Goal: Complete application form

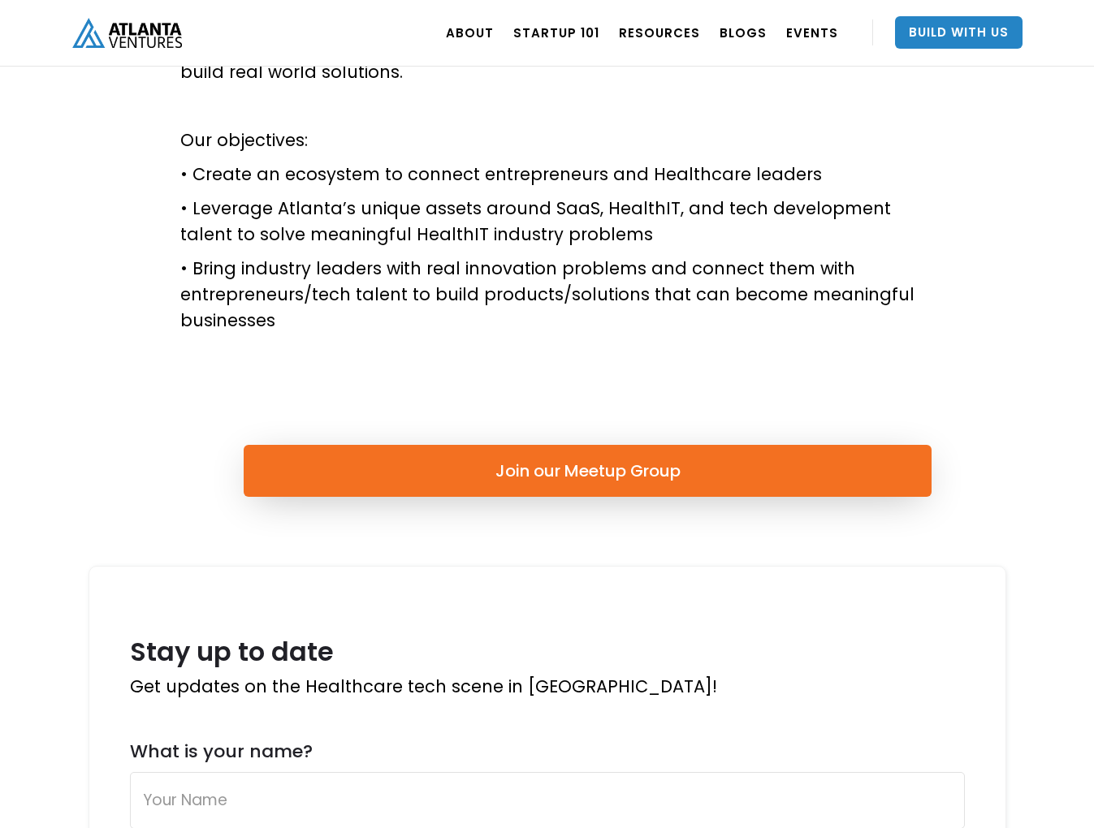
scroll to position [613, 0]
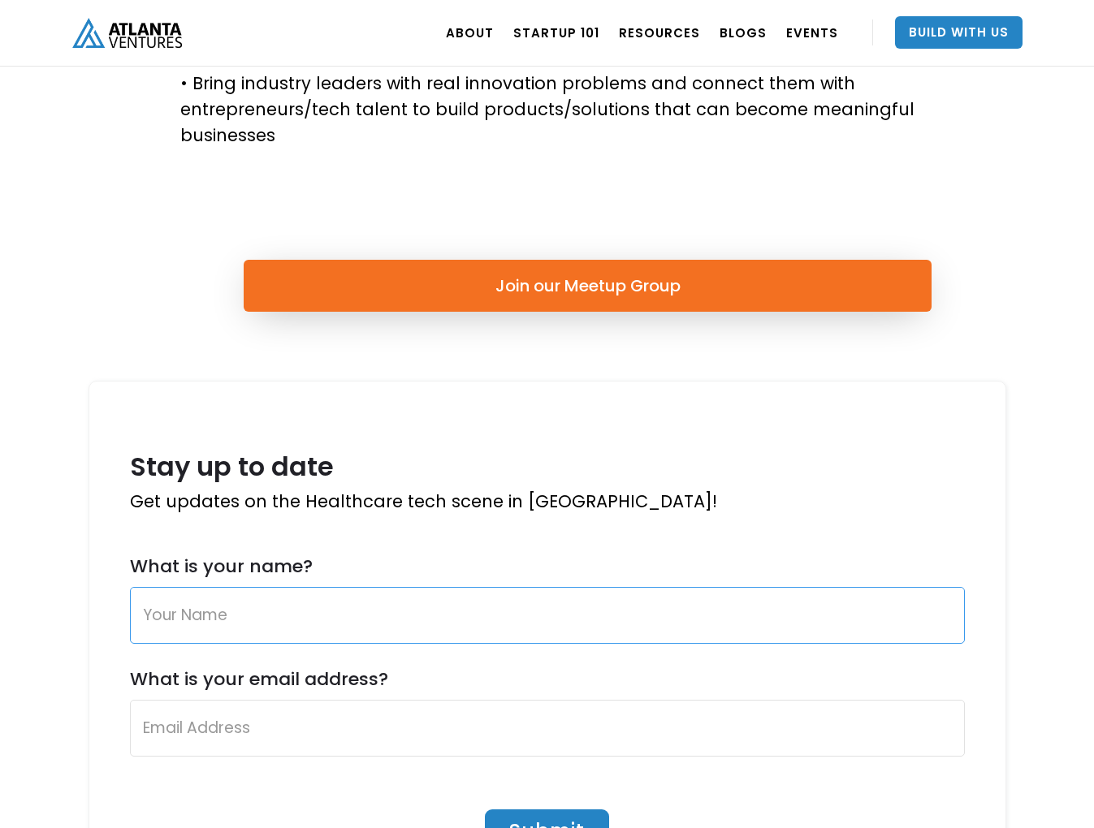
click at [423, 645] on form "What is your name? What is your email address? Submit" at bounding box center [547, 716] width 835 height 322
type input "[PERSON_NAME]"
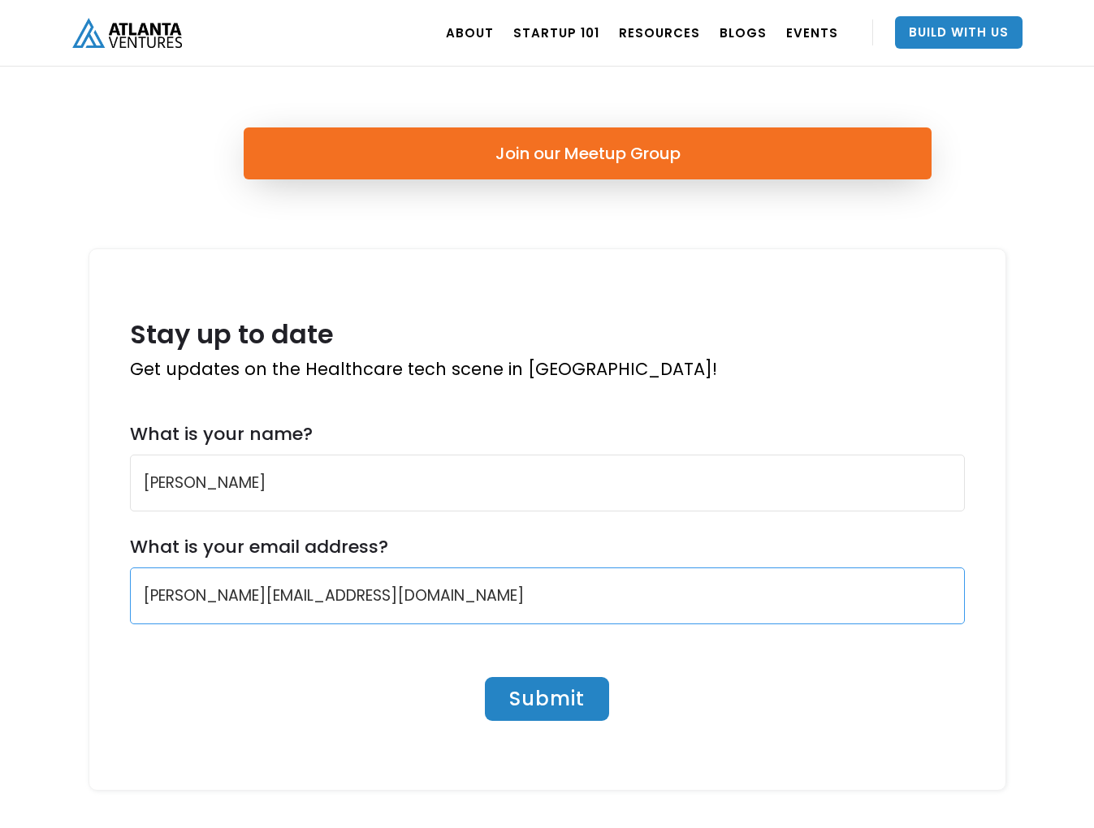
scroll to position [952, 0]
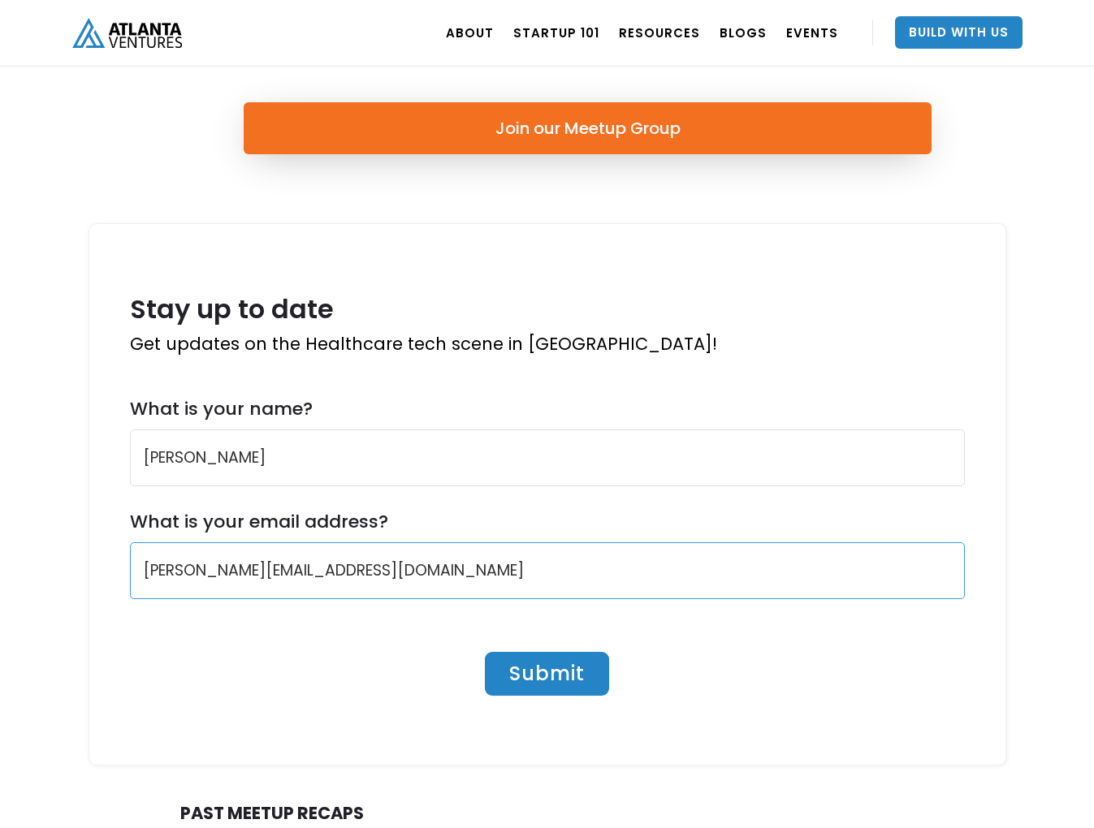
type input "[PERSON_NAME][EMAIL_ADDRESS][DOMAIN_NAME]"
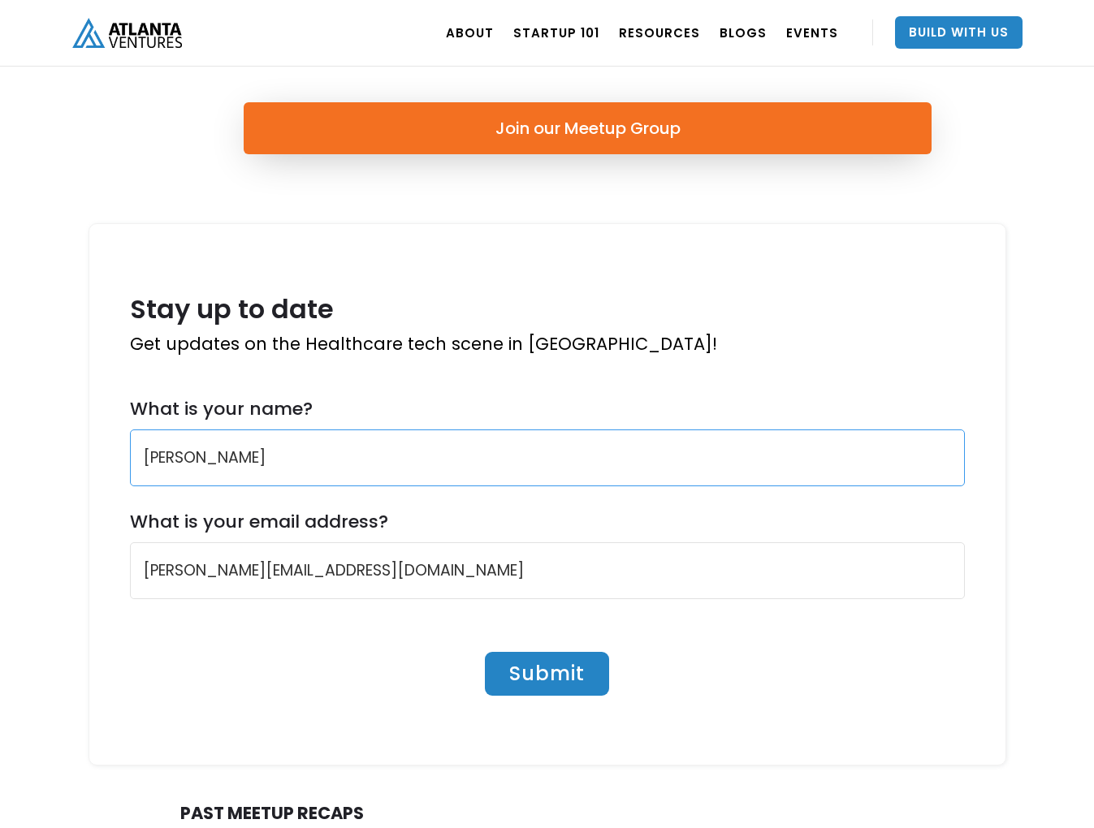
click at [271, 460] on input "[PERSON_NAME]" at bounding box center [547, 458] width 835 height 57
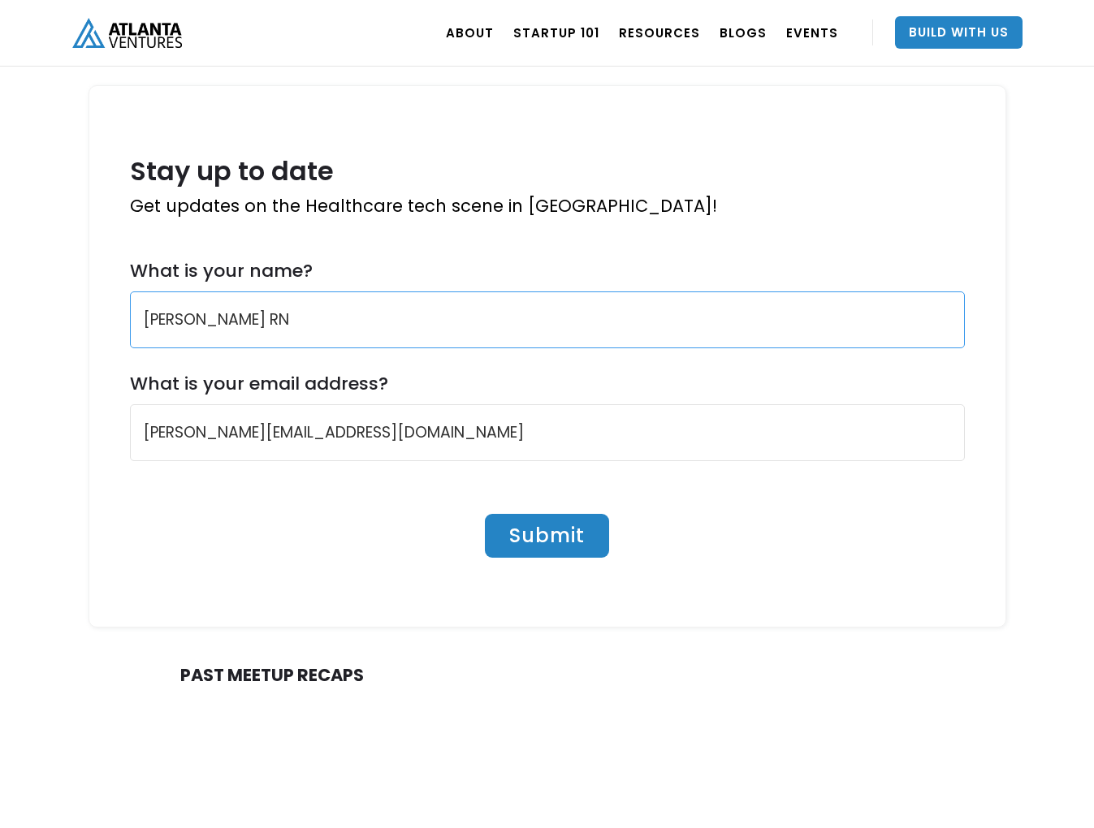
scroll to position [1099, 0]
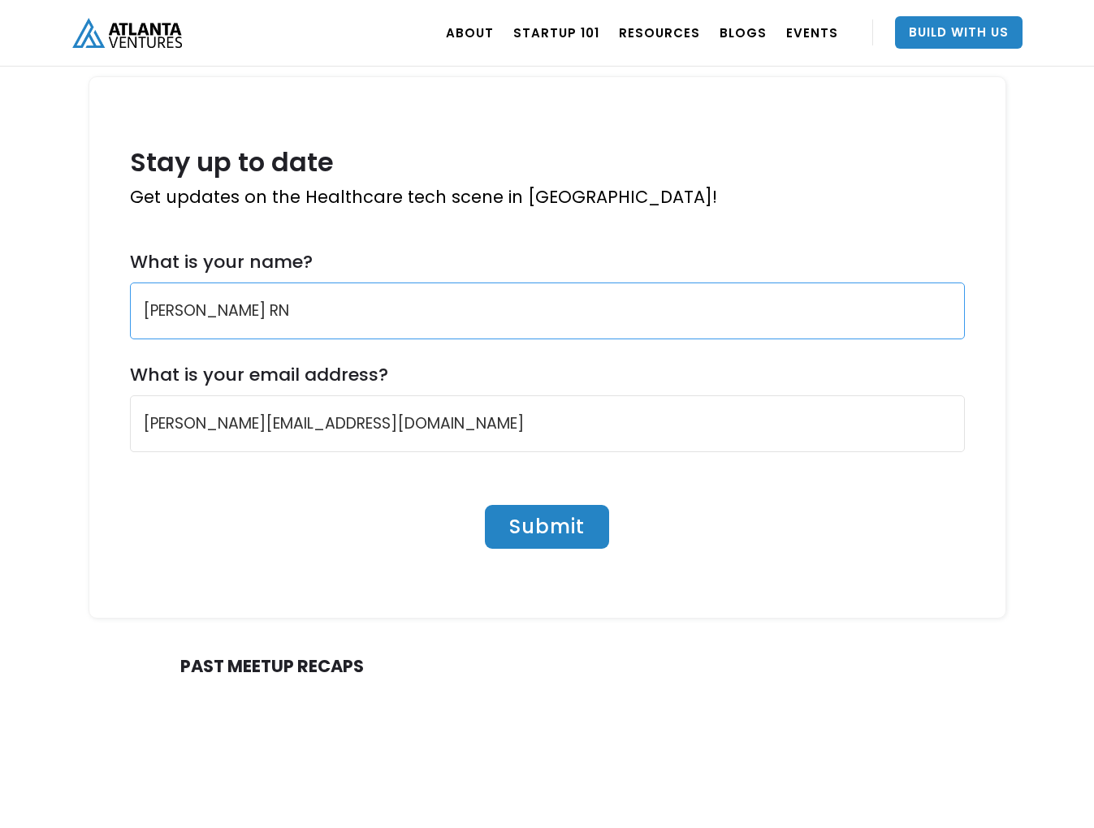
type input "[PERSON_NAME] RN"
click at [573, 520] on input "Submit" at bounding box center [547, 527] width 124 height 44
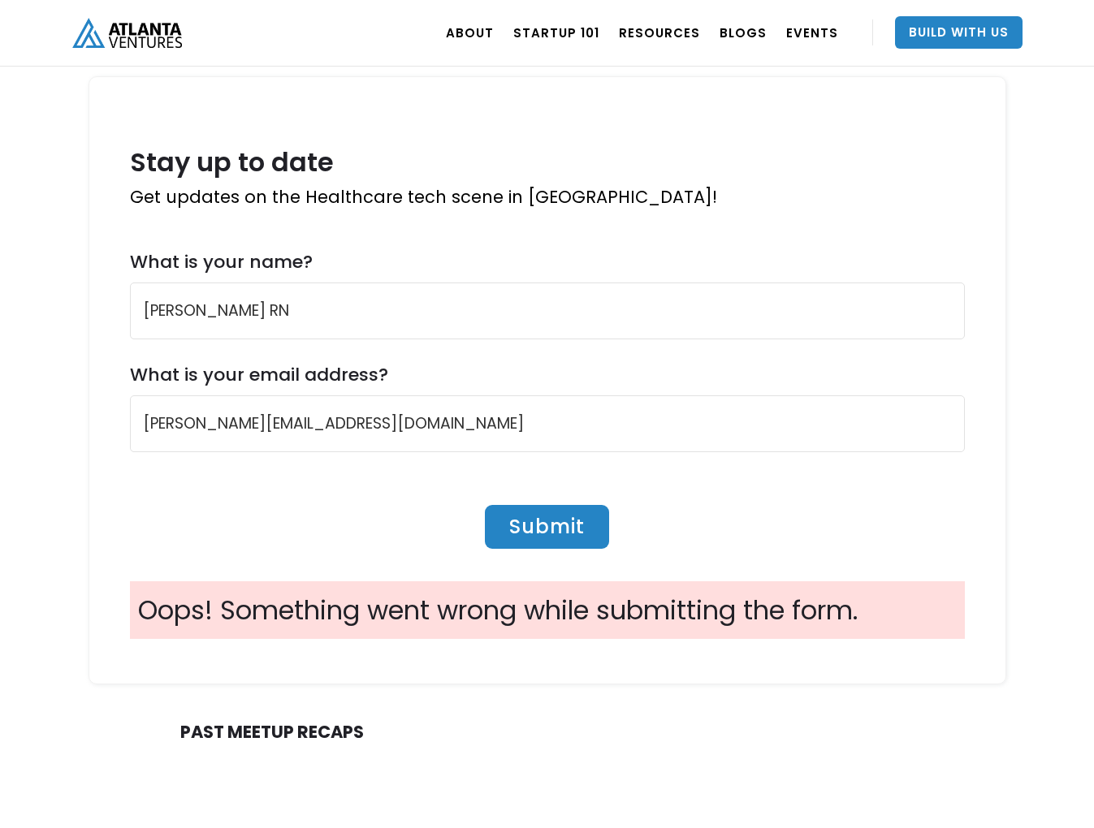
click at [559, 528] on input "Submit" at bounding box center [547, 527] width 124 height 44
type input "Submit"
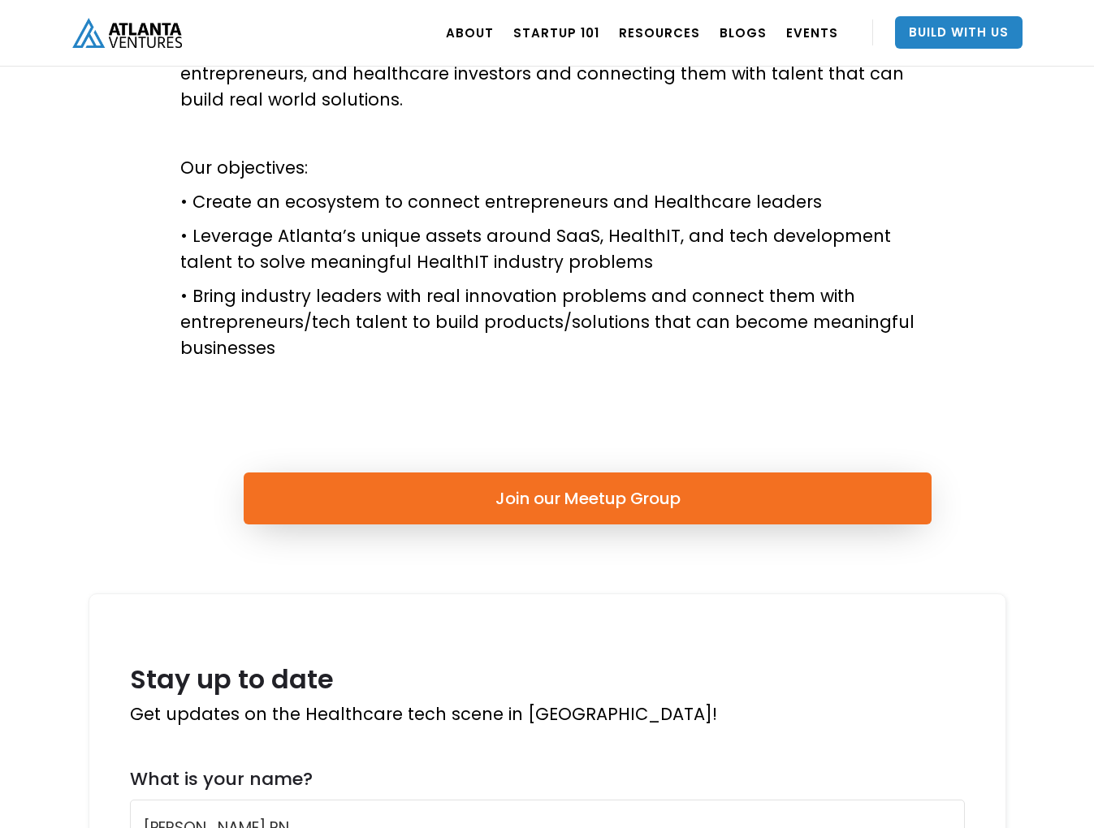
scroll to position [580, 0]
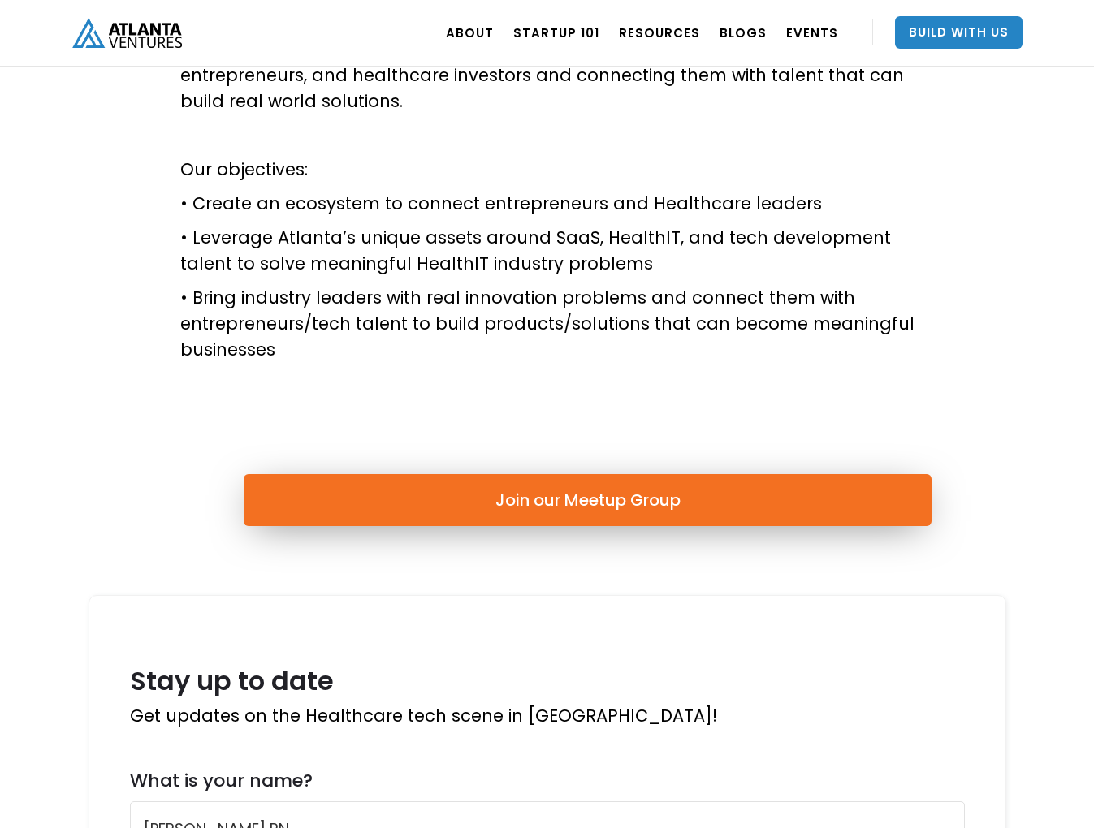
click at [554, 505] on link "Join our Meetup Group" at bounding box center [588, 500] width 689 height 52
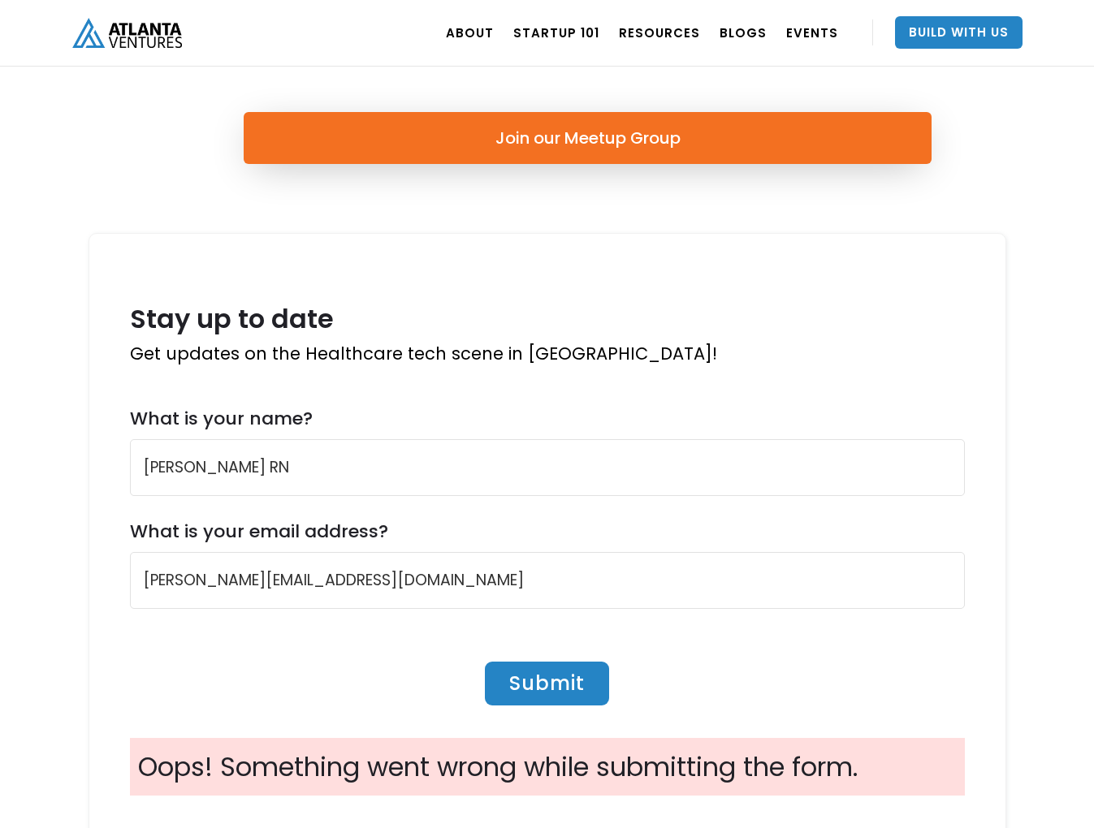
scroll to position [944, 0]
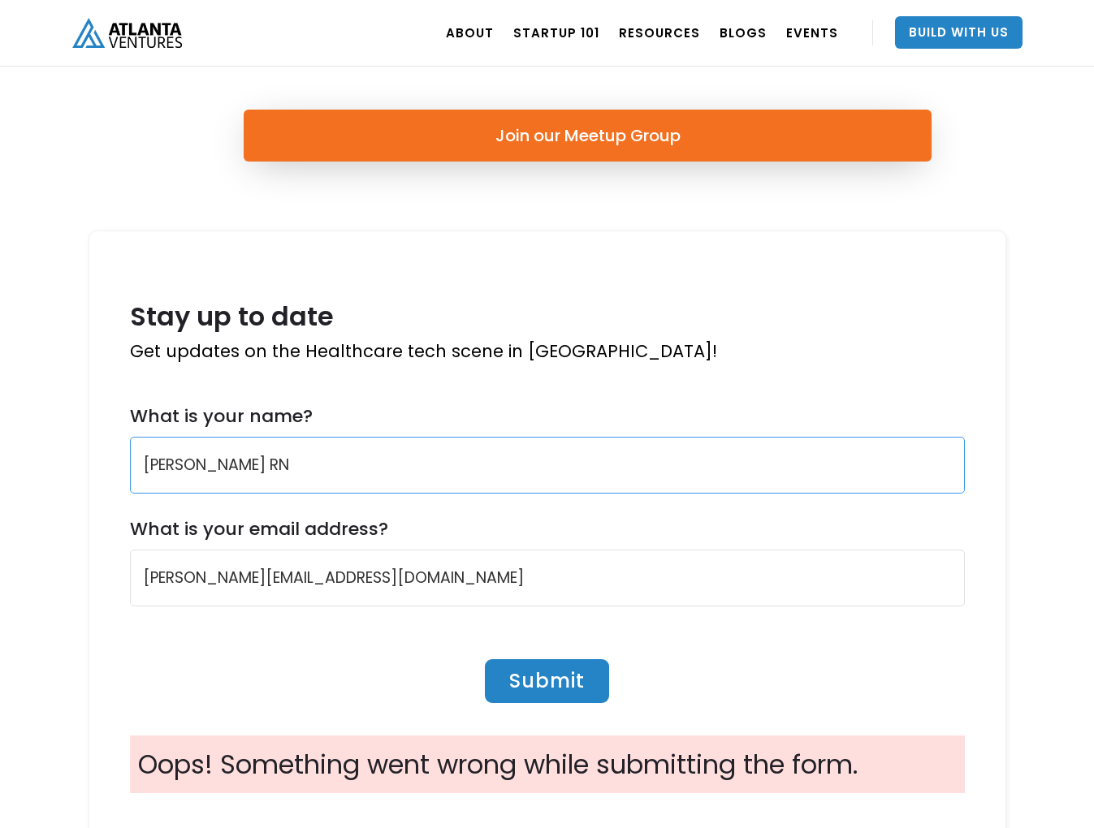
click at [296, 472] on input "[PERSON_NAME] RN" at bounding box center [547, 465] width 835 height 57
type input "[PERSON_NAME]"
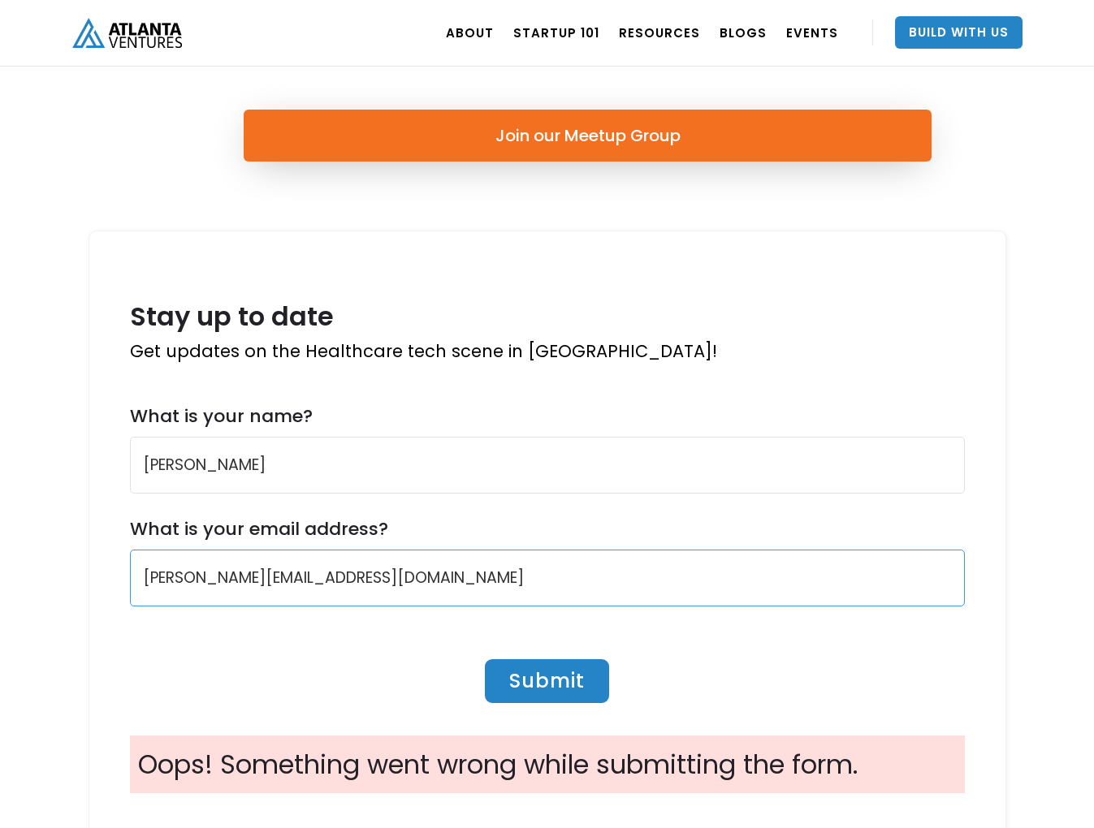
click at [390, 594] on input "[PERSON_NAME][EMAIL_ADDRESS][DOMAIN_NAME]" at bounding box center [547, 578] width 835 height 57
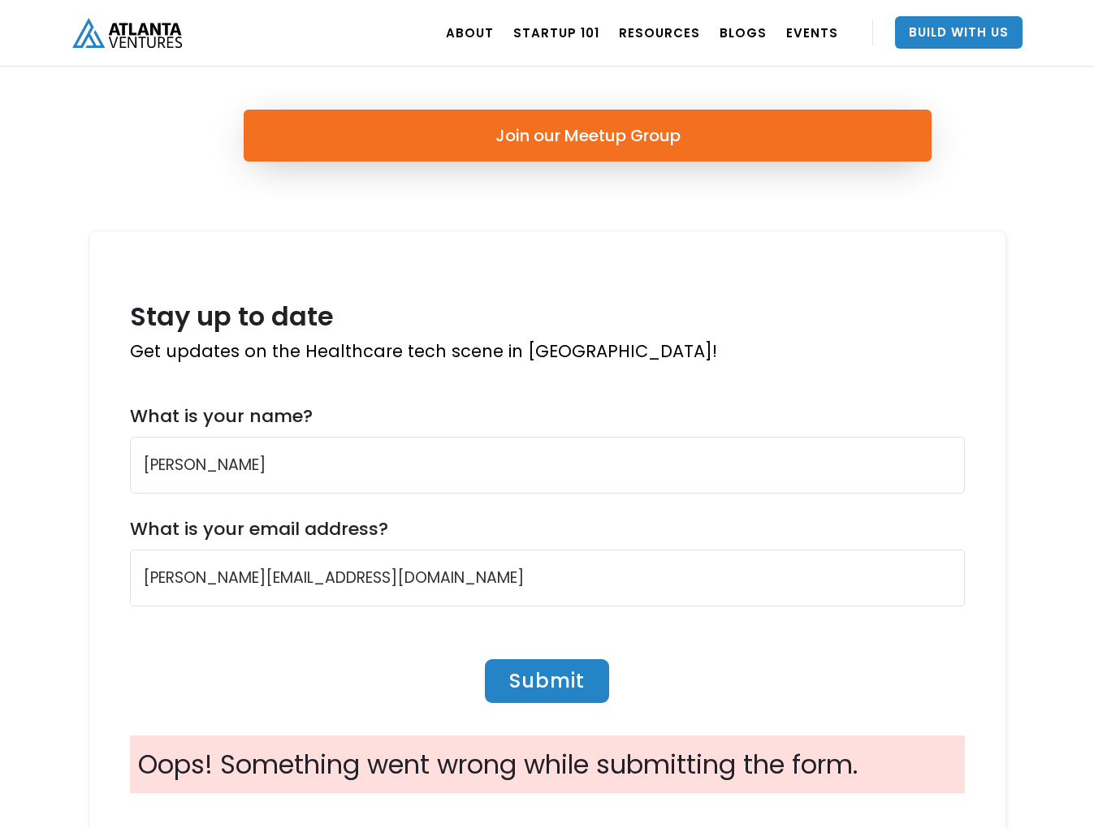
click at [543, 682] on input "Submit" at bounding box center [547, 681] width 124 height 44
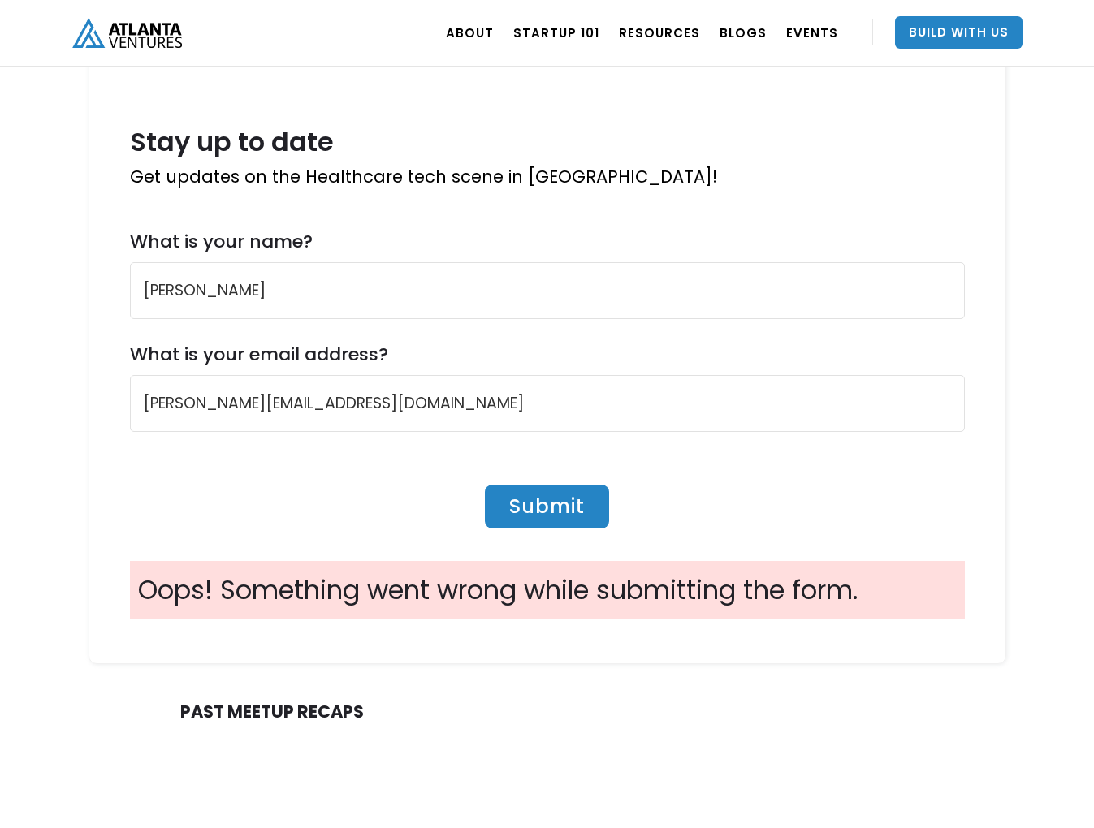
scroll to position [1121, 0]
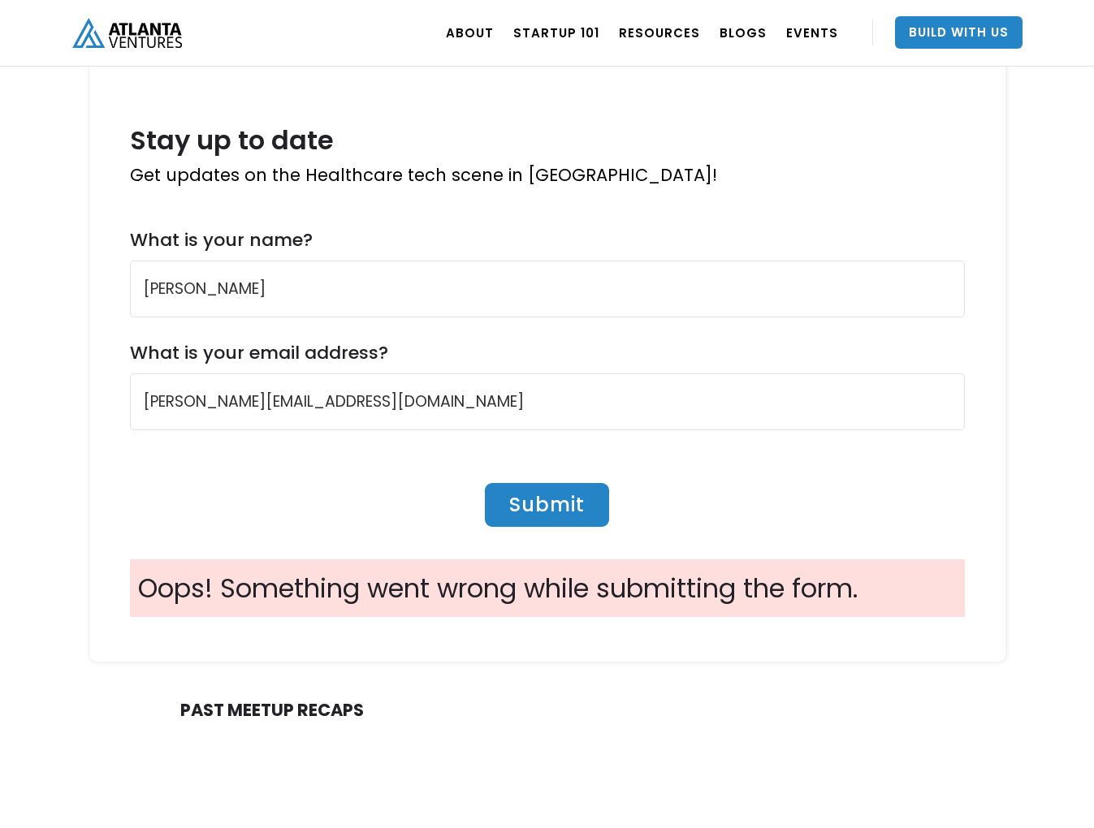
click at [560, 508] on input "Submit" at bounding box center [547, 505] width 124 height 44
type input "Submit"
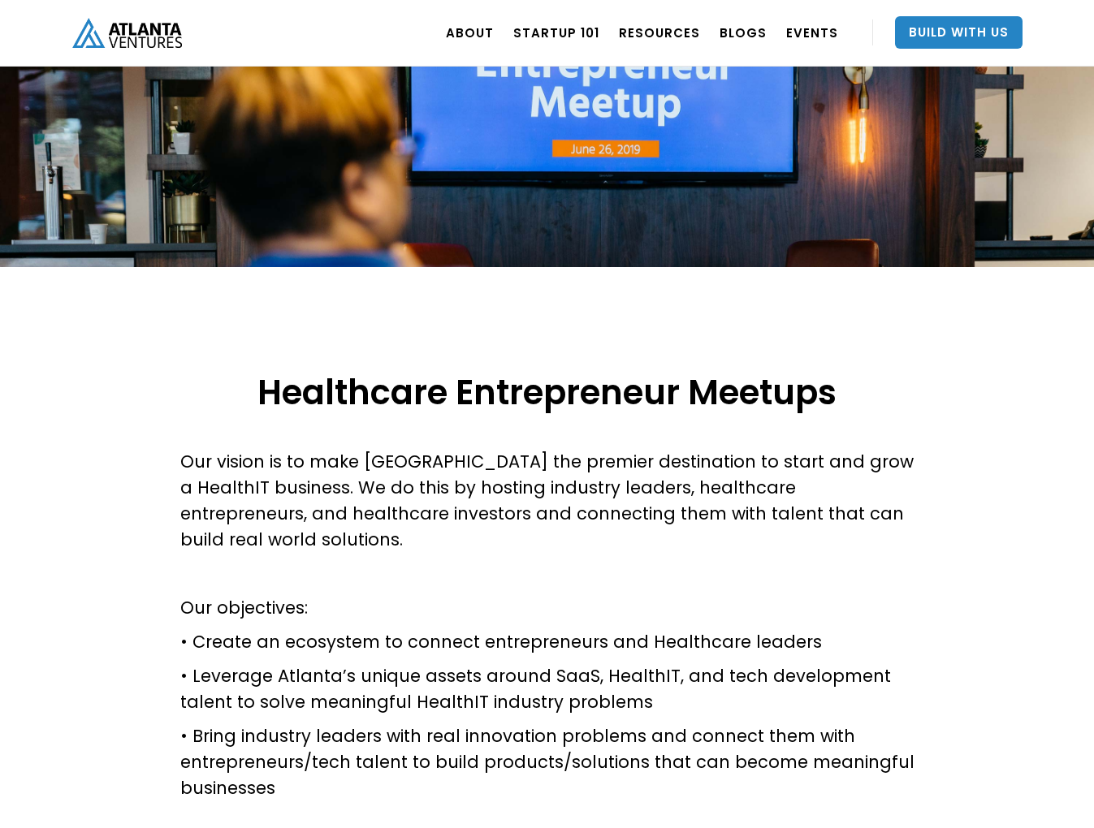
scroll to position [138, 0]
